Goal: Find specific page/section: Find specific page/section

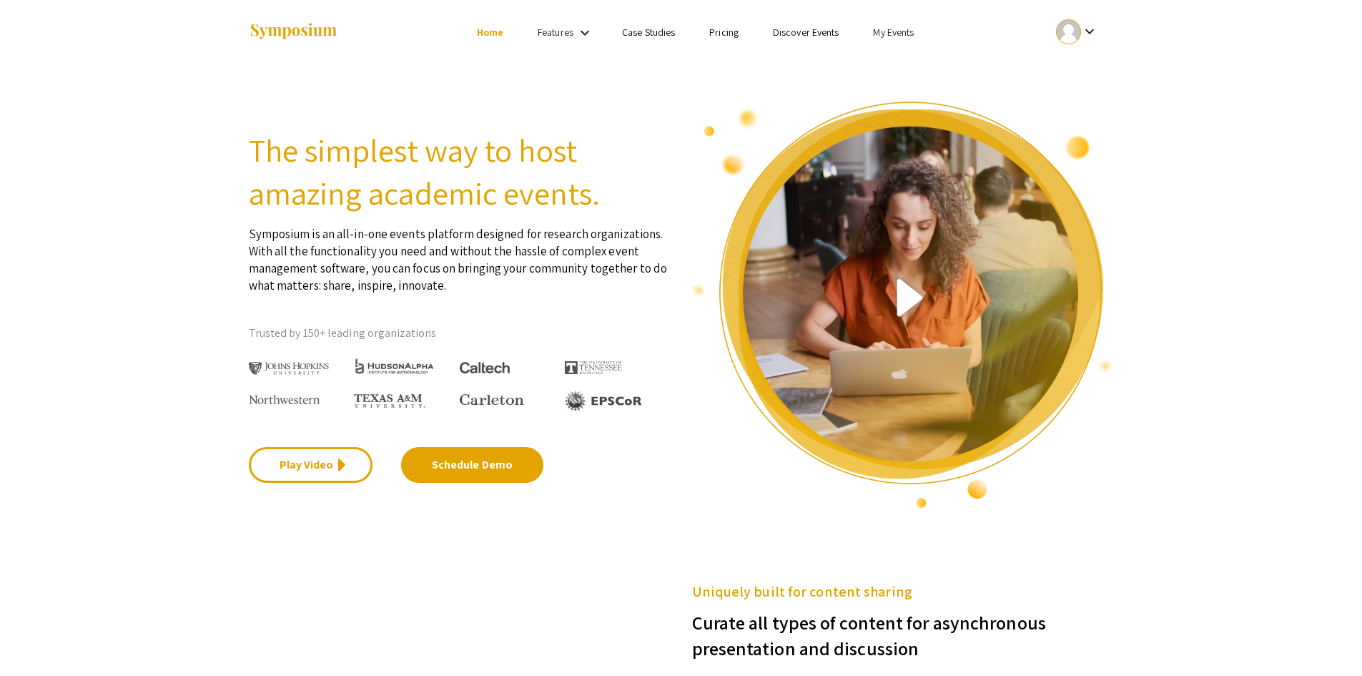
click at [910, 28] on link "My Events" at bounding box center [893, 32] width 41 height 13
click at [886, 62] on button "Events I've organized" at bounding box center [917, 63] width 122 height 34
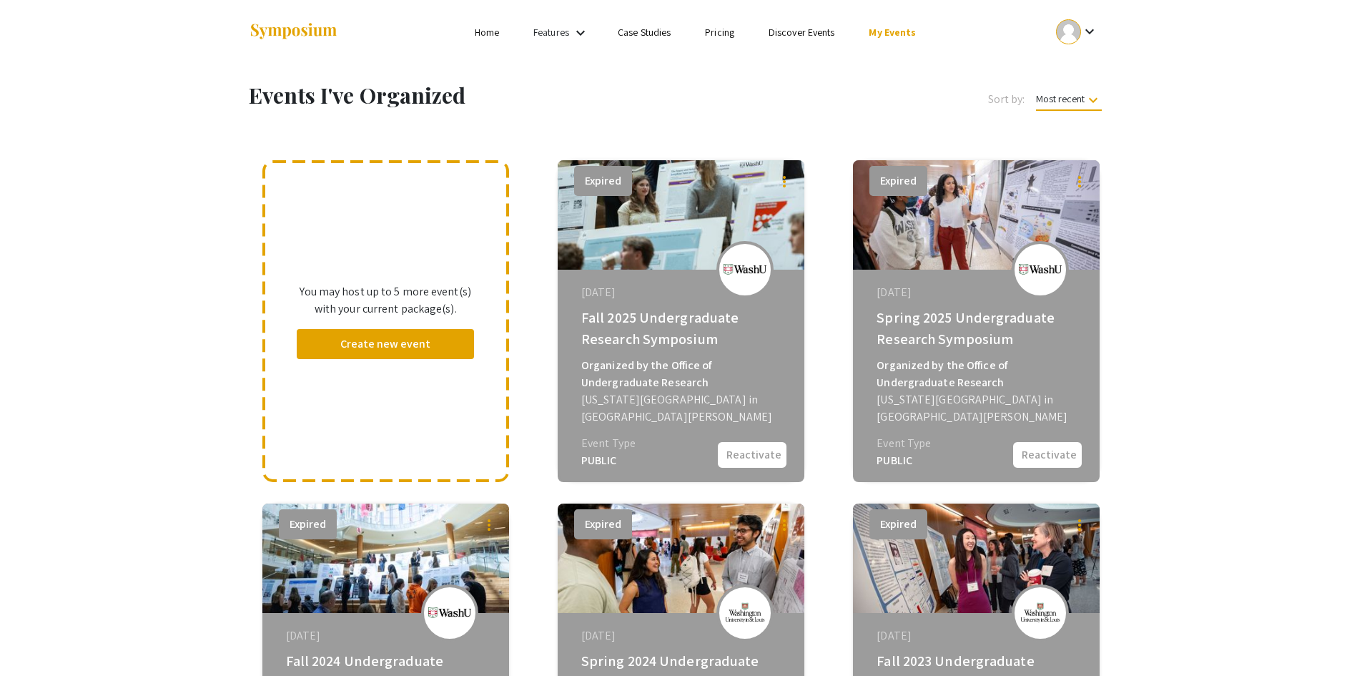
click at [764, 380] on div "Organized by the Office of Undergraduate Research" at bounding box center [682, 374] width 203 height 34
